Goal: Communication & Community: Answer question/provide support

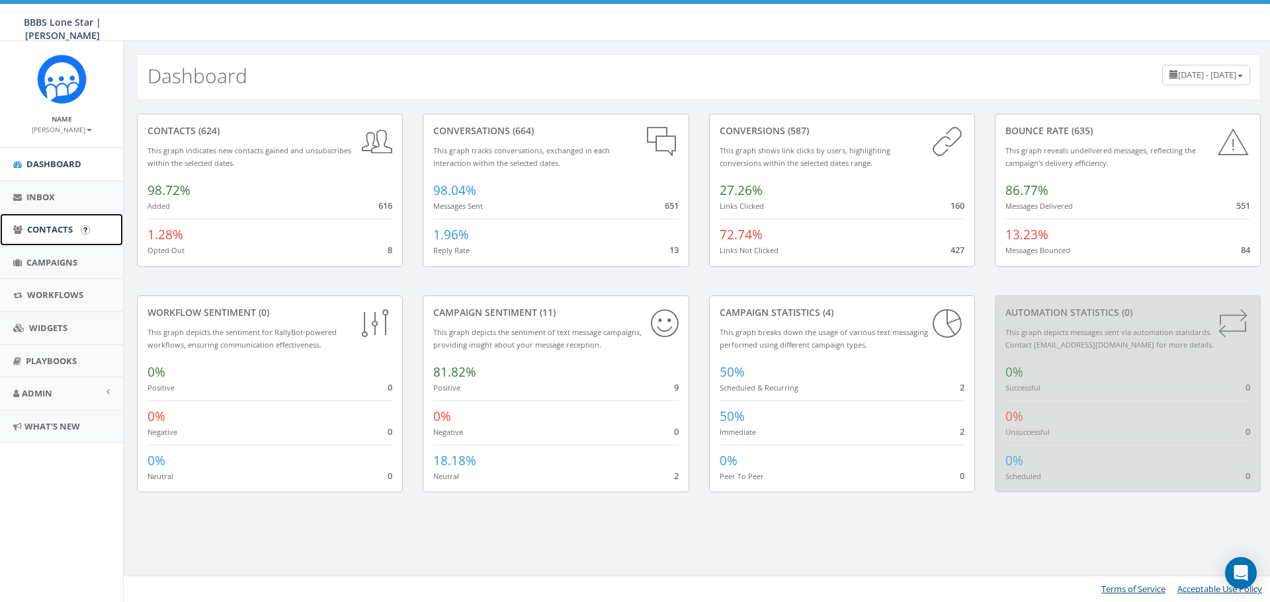
click at [62, 233] on span "Contacts" at bounding box center [50, 230] width 46 height 12
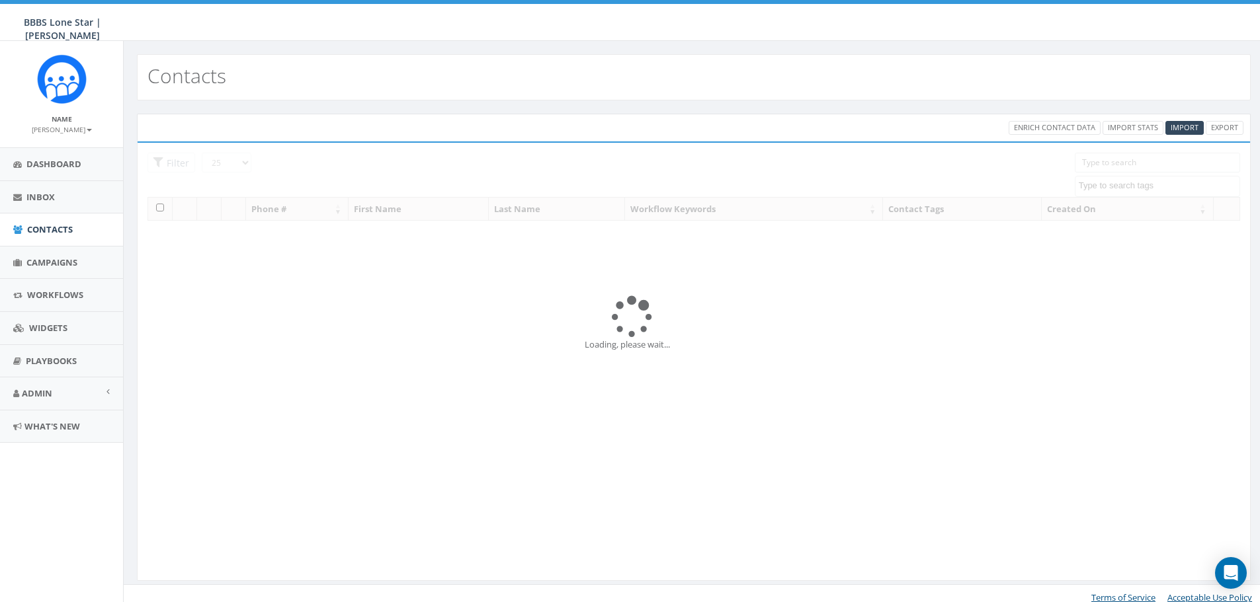
select select
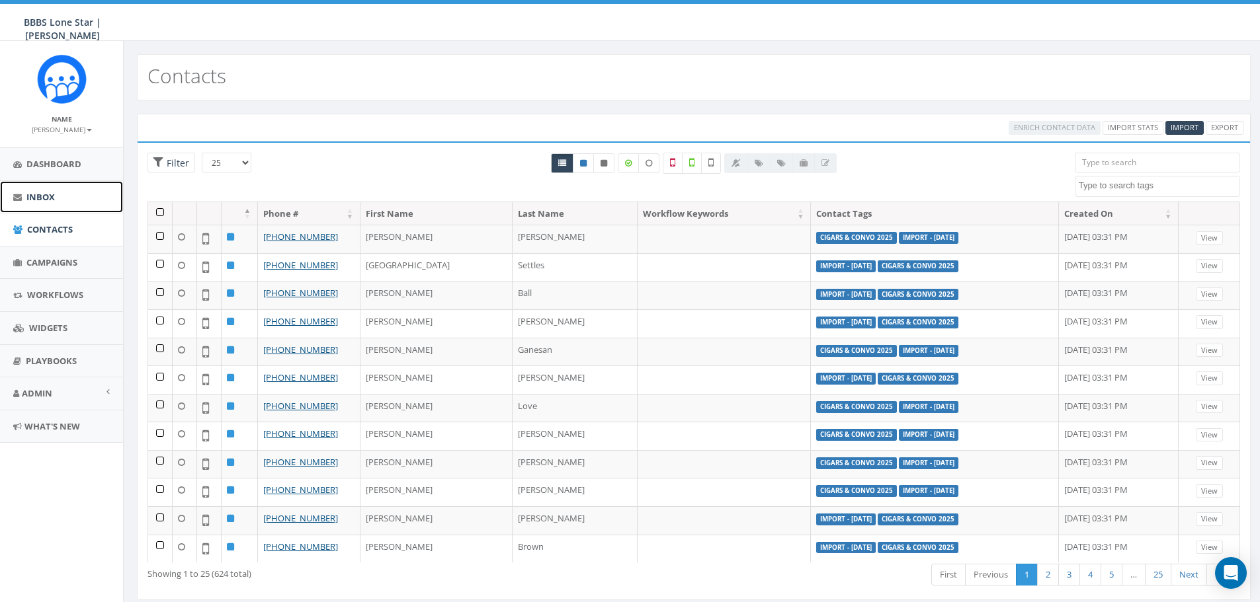
click at [58, 204] on link "Inbox" at bounding box center [61, 197] width 123 height 32
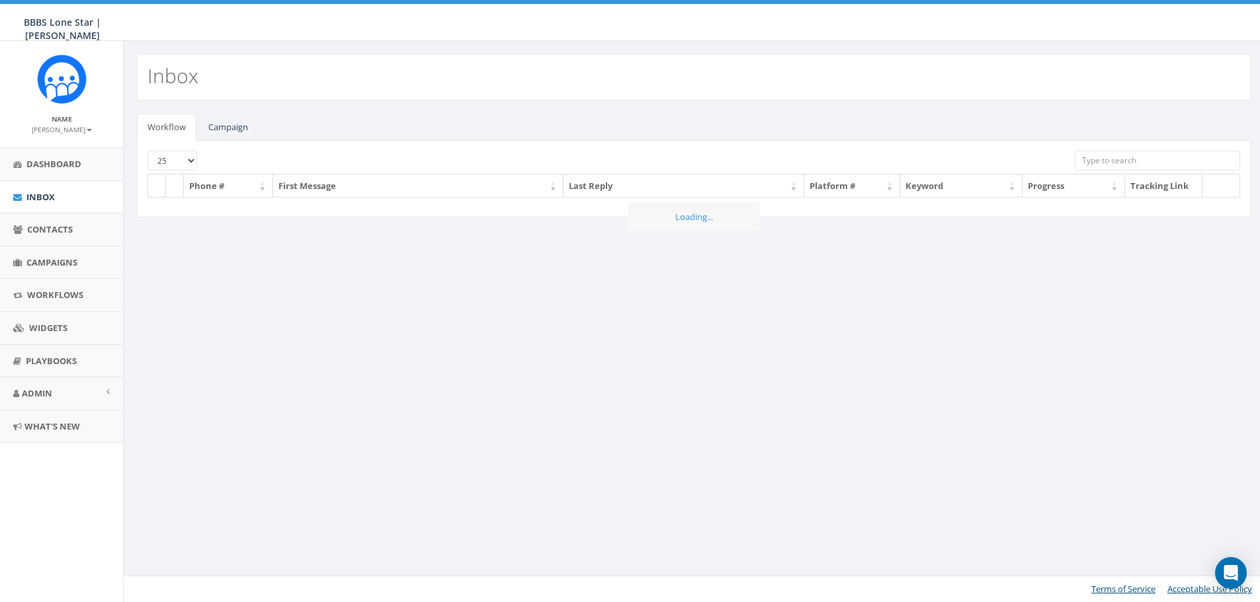
select select
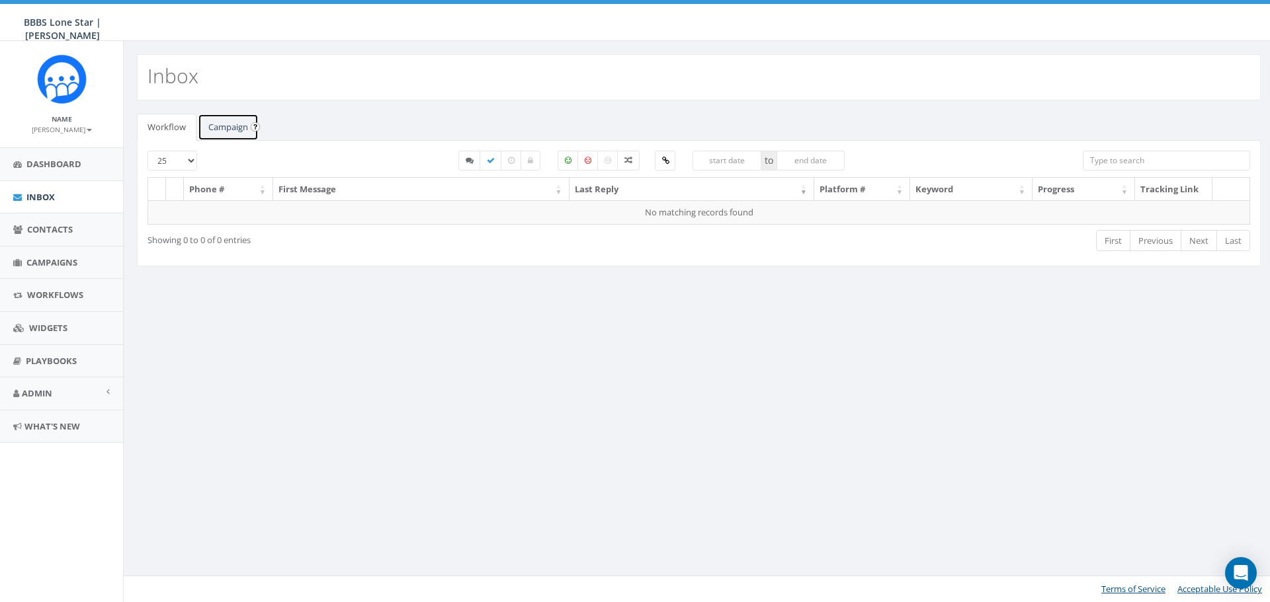
click at [227, 134] on link "Campaign" at bounding box center [228, 127] width 61 height 27
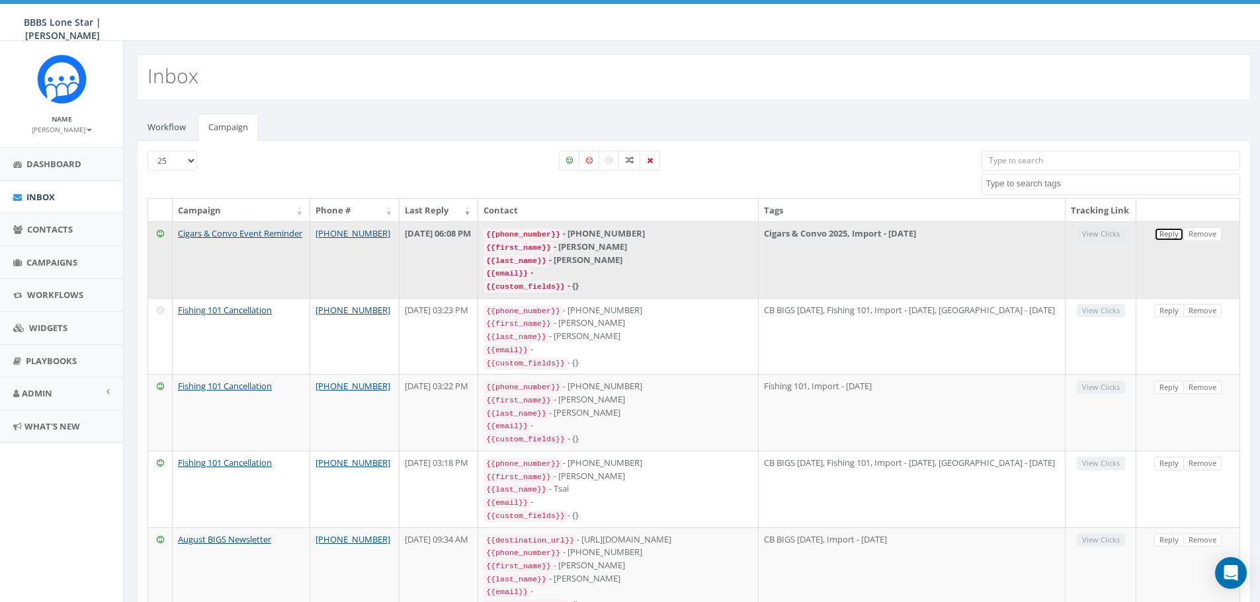
click at [1172, 241] on link "Reply" at bounding box center [1169, 234] width 30 height 14
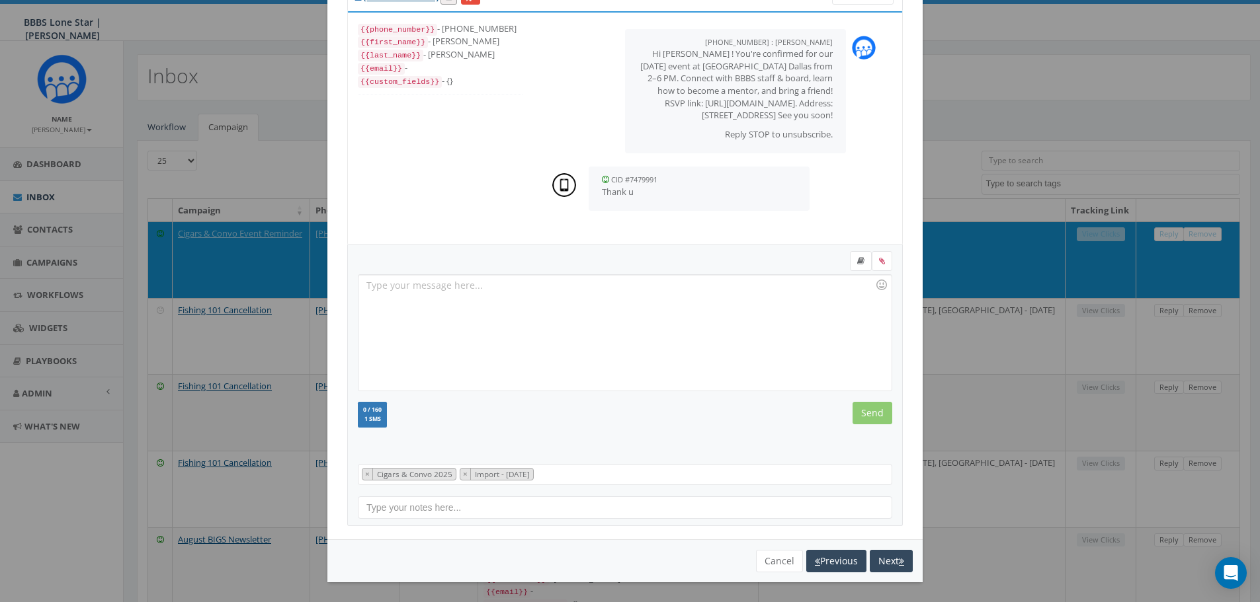
click at [777, 547] on div "You cannot attach more than one file! Please remove the old file and continue t…" at bounding box center [624, 561] width 595 height 43
click at [768, 563] on button "Cancel" at bounding box center [779, 561] width 47 height 22
